Goal: Check status: Check status

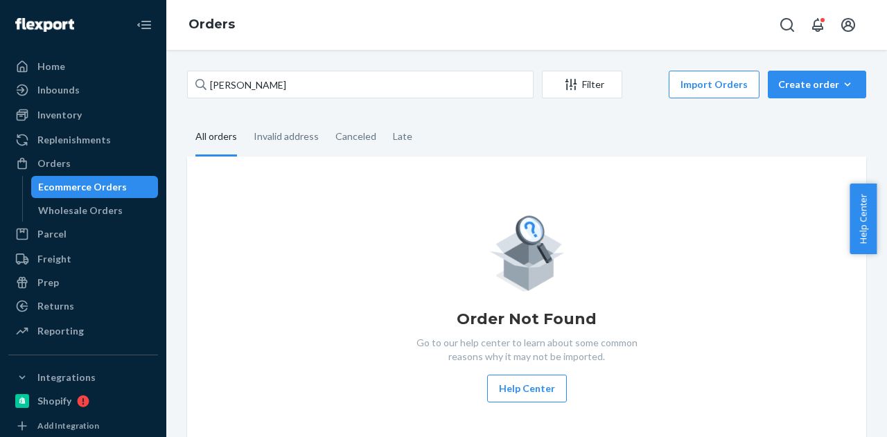
type input "[PERSON_NAME]"
click at [478, 125] on fieldset "All orders Invalid address Canceled Late" at bounding box center [526, 138] width 679 height 38
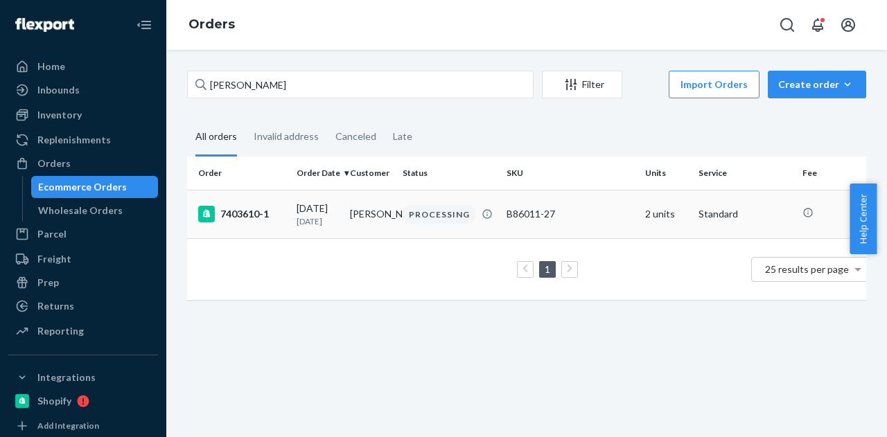
click at [429, 223] on div "PROCESSING" at bounding box center [439, 214] width 73 height 19
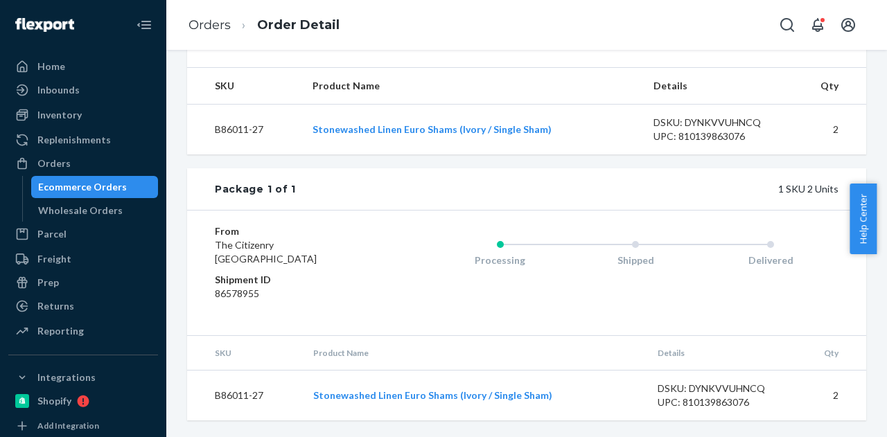
scroll to position [463, 0]
click at [109, 189] on div "Ecommerce Orders" at bounding box center [82, 187] width 89 height 14
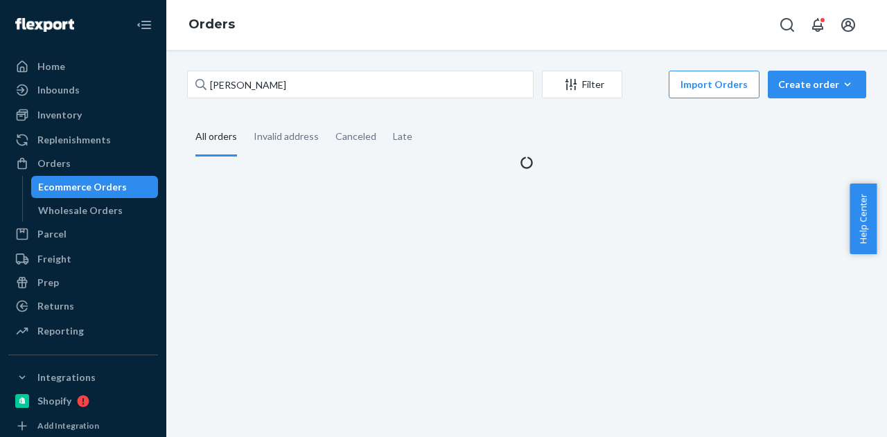
click at [109, 189] on div "Ecommerce Orders" at bounding box center [82, 187] width 89 height 14
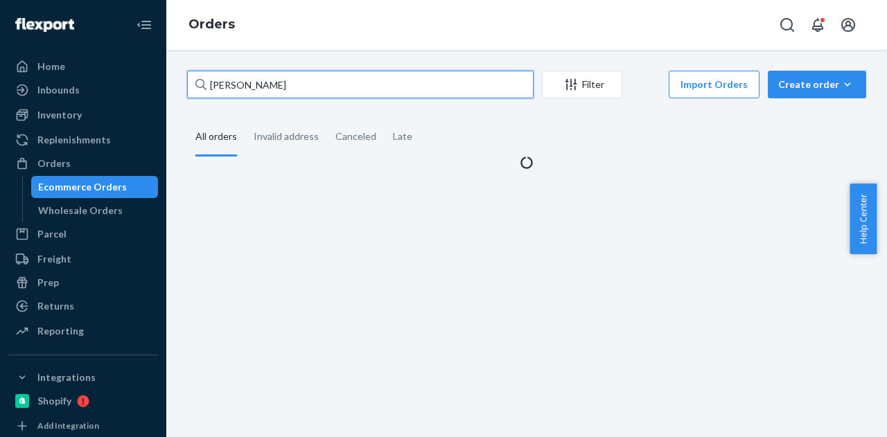
click at [291, 81] on input "Linda Bachrack" at bounding box center [360, 85] width 347 height 28
paste input "David Parker"
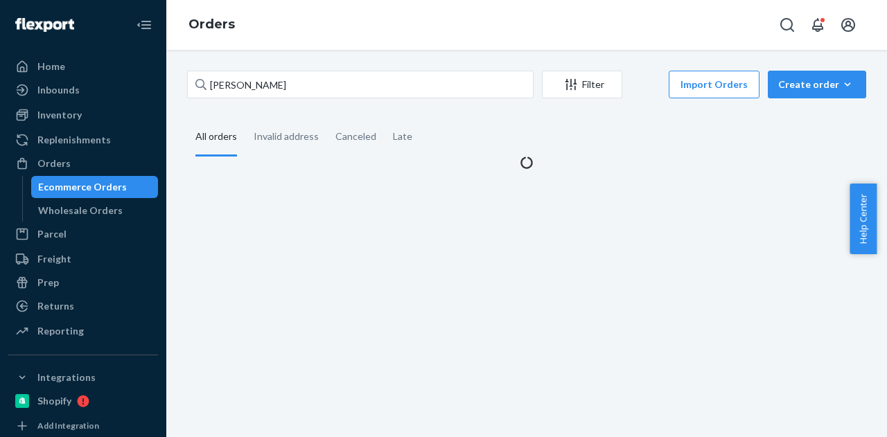
click at [460, 120] on fieldset "All orders Invalid address Canceled Late" at bounding box center [526, 138] width 679 height 38
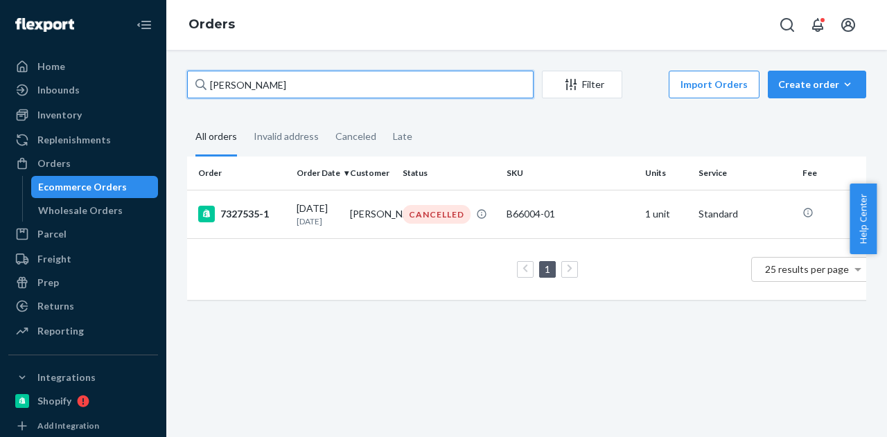
click at [334, 95] on input "David Parker" at bounding box center [360, 85] width 347 height 28
paste input "Lauren Witt"
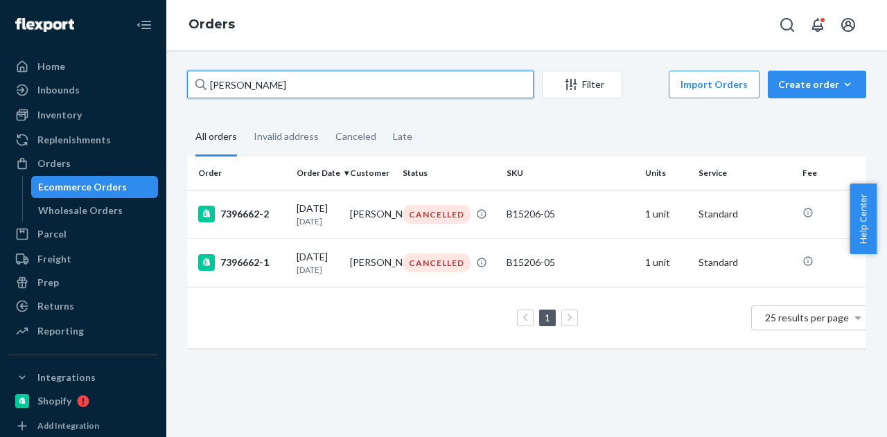
type input "Lauren Witter"
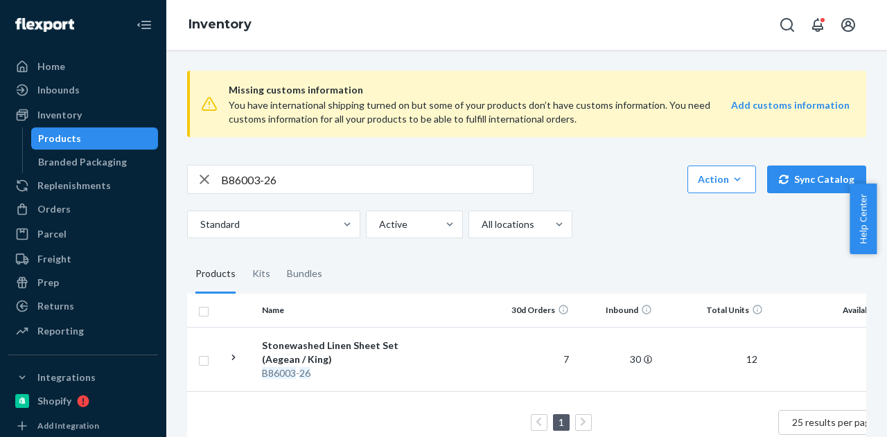
click at [293, 192] on input "B86003-26" at bounding box center [377, 180] width 312 height 28
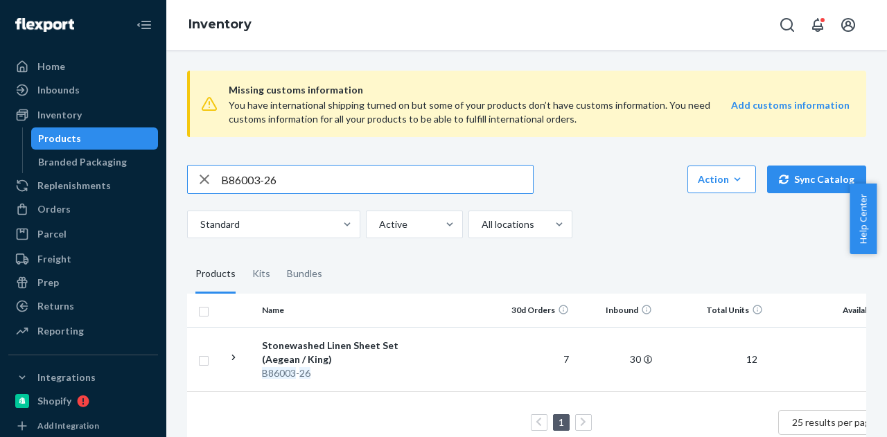
paste input "66004-01"
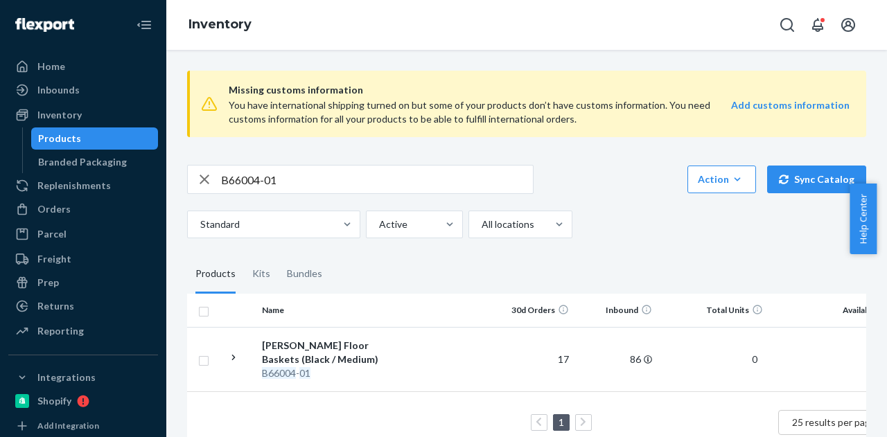
click at [314, 198] on div "B66004-01 Action Create product Create kit or bundle Bulk create products Bulk …" at bounding box center [526, 201] width 679 height 73
click at [319, 188] on input "B66004-01" at bounding box center [377, 180] width 312 height 28
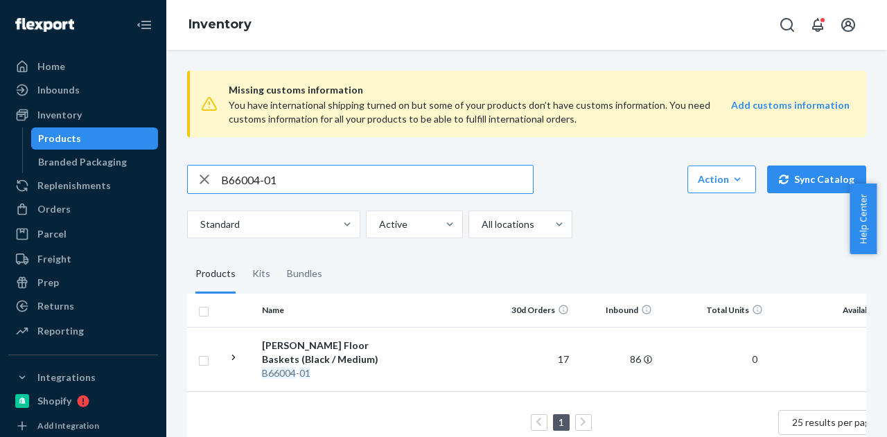
paste input "15206-05"
type input "B15206-05"
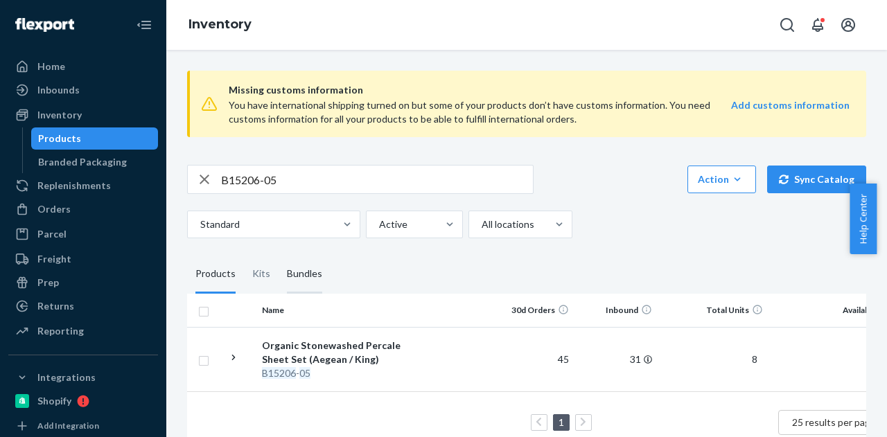
click at [306, 272] on div "Bundles" at bounding box center [304, 274] width 35 height 39
click at [279, 255] on input "Bundles" at bounding box center [279, 255] width 0 height 0
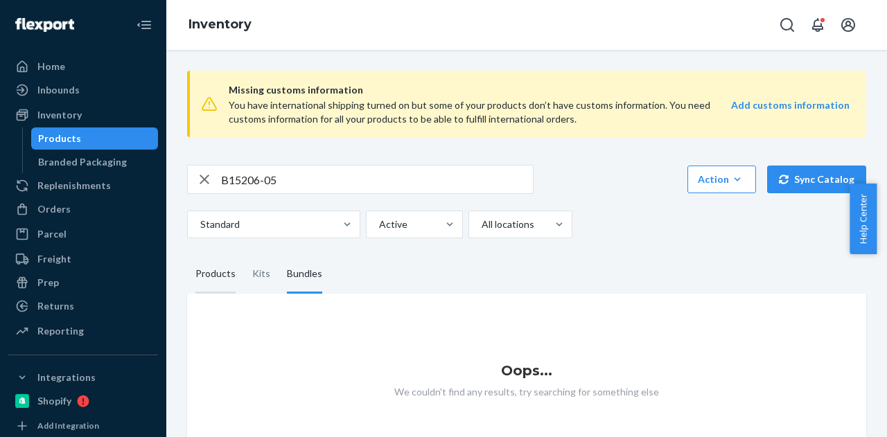
click at [221, 279] on div "Products" at bounding box center [216, 274] width 40 height 39
click at [187, 255] on input "Products" at bounding box center [187, 255] width 0 height 0
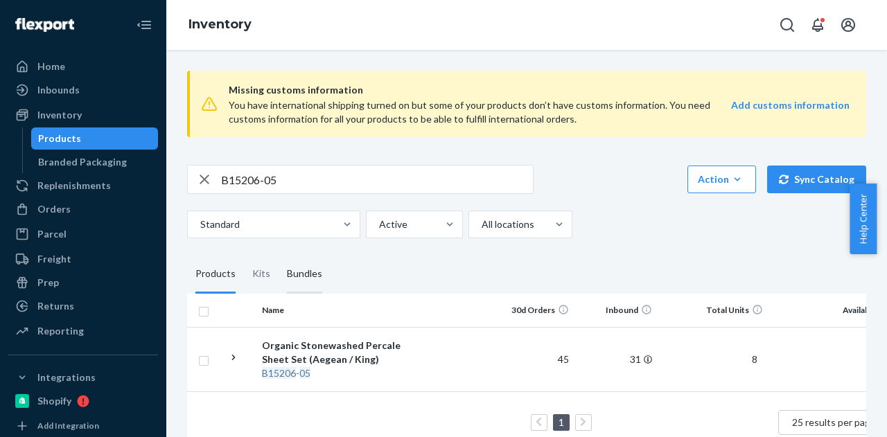
click at [313, 275] on div "Bundles" at bounding box center [304, 274] width 35 height 39
click at [279, 255] on input "Bundles" at bounding box center [279, 255] width 0 height 0
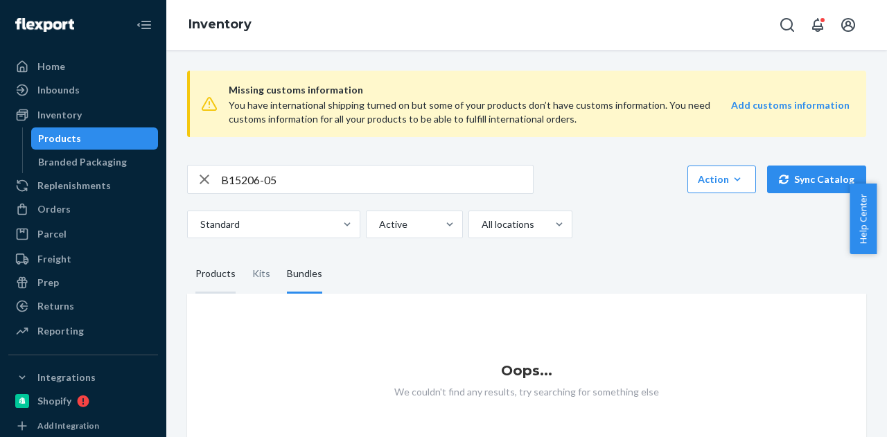
click at [223, 279] on div "Products" at bounding box center [216, 274] width 40 height 39
click at [187, 255] on input "Products" at bounding box center [187, 255] width 0 height 0
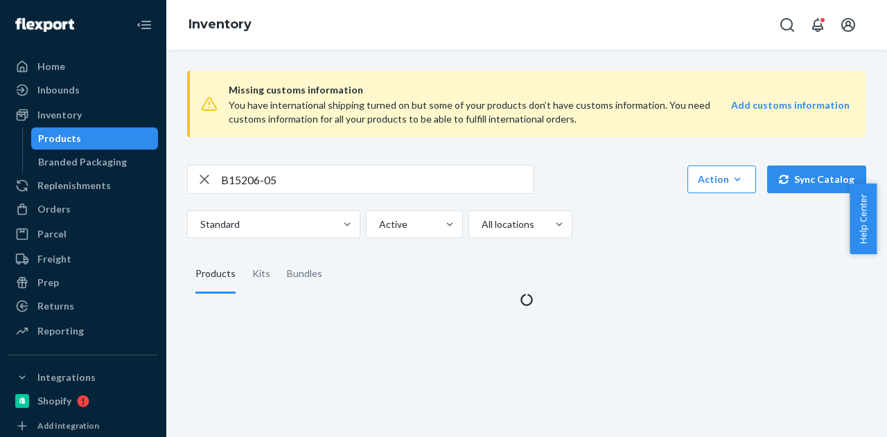
click at [546, 272] on fieldset "Products Kits Bundles" at bounding box center [526, 274] width 679 height 39
